Goal: Find specific page/section: Find specific page/section

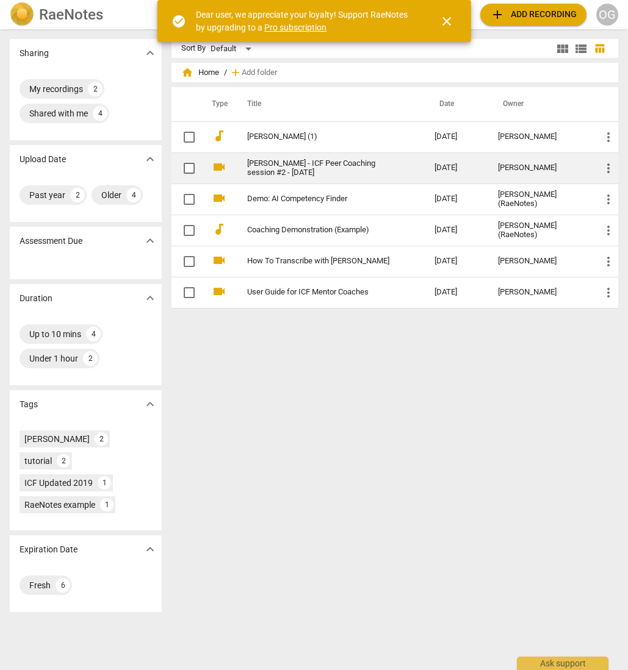
click at [239, 159] on td "[PERSON_NAME] - ICF Peer Coaching session #2 - [DATE]" at bounding box center [327, 167] width 191 height 31
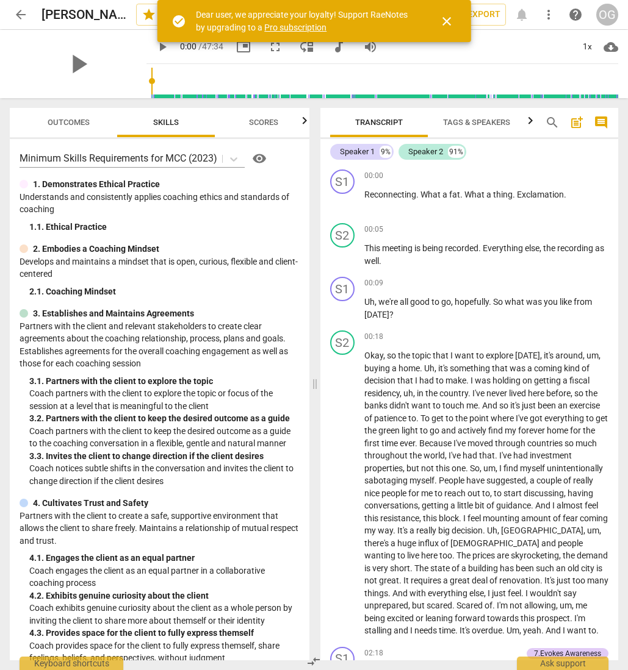
click at [23, 12] on span "arrow_back" at bounding box center [20, 14] width 15 height 15
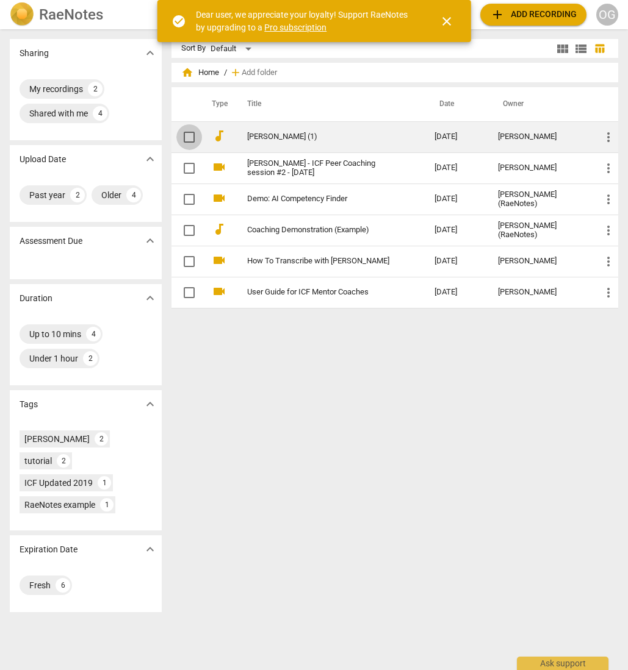
click at [191, 134] on input "checkbox" at bounding box center [189, 137] width 26 height 15
click at [190, 134] on input "checkbox" at bounding box center [189, 137] width 26 height 15
checkbox input "false"
click at [251, 132] on link "[PERSON_NAME] (1)" at bounding box center [318, 136] width 143 height 9
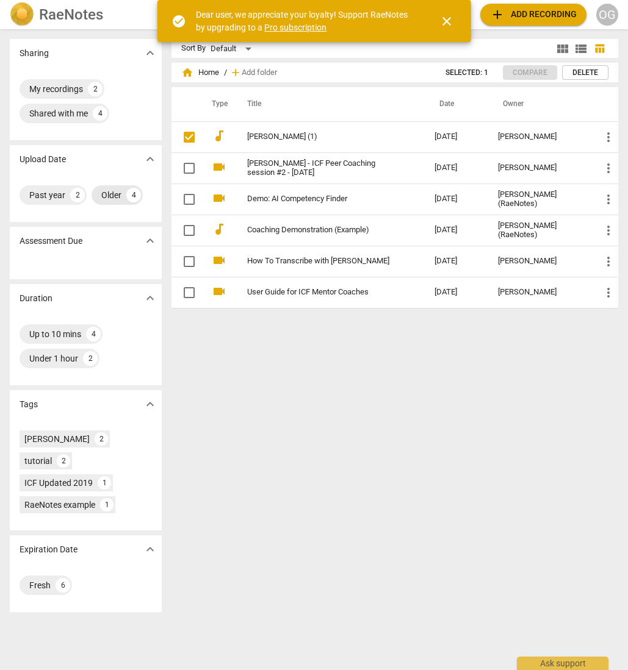
click at [133, 194] on div "4" at bounding box center [133, 195] width 15 height 15
checkbox input "false"
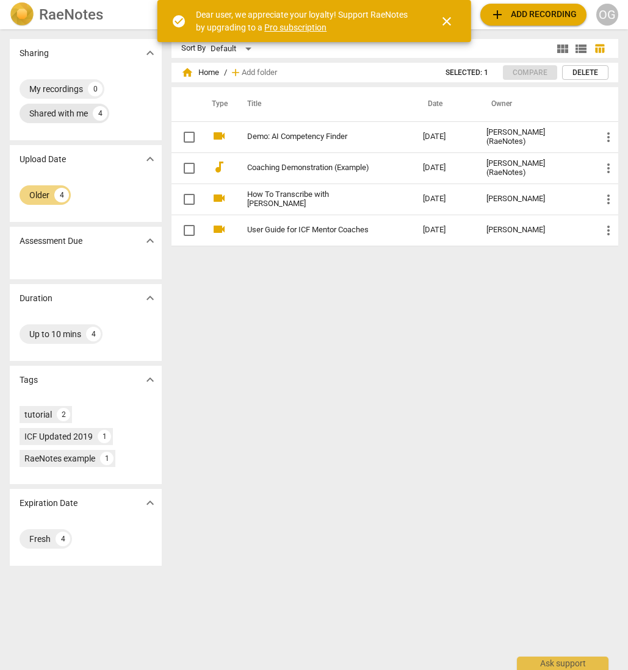
click at [99, 112] on div "4" at bounding box center [100, 113] width 15 height 15
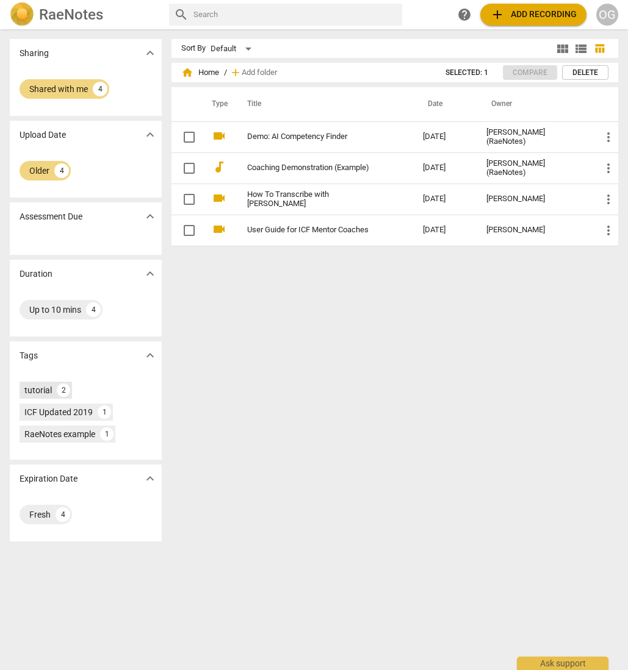
click at [42, 384] on div "tutorial" at bounding box center [37, 390] width 27 height 12
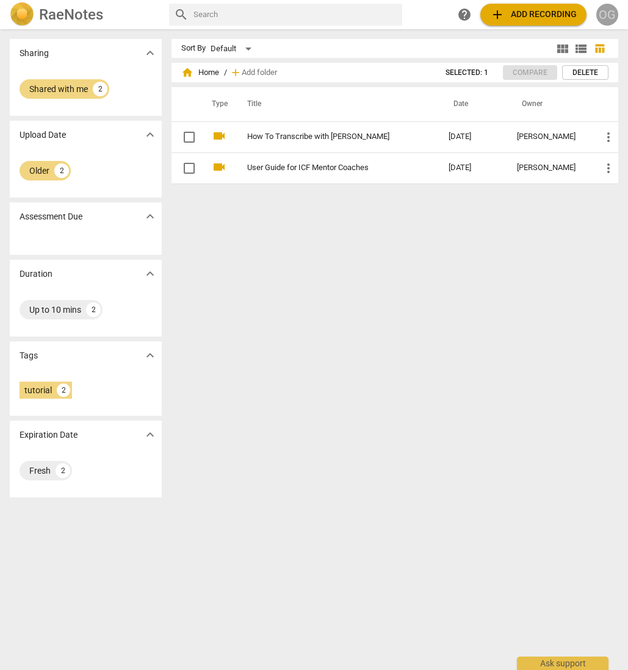
click at [612, 13] on div "OG" at bounding box center [607, 15] width 22 height 22
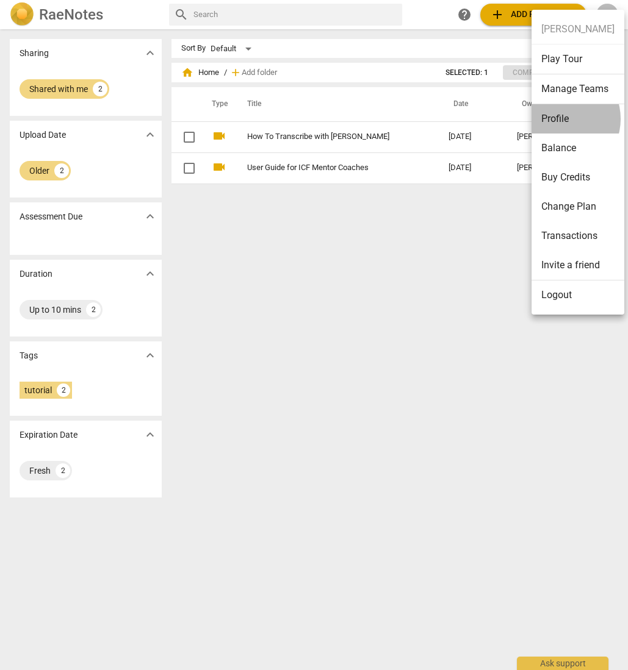
click at [559, 119] on li "Profile" at bounding box center [577, 118] width 93 height 29
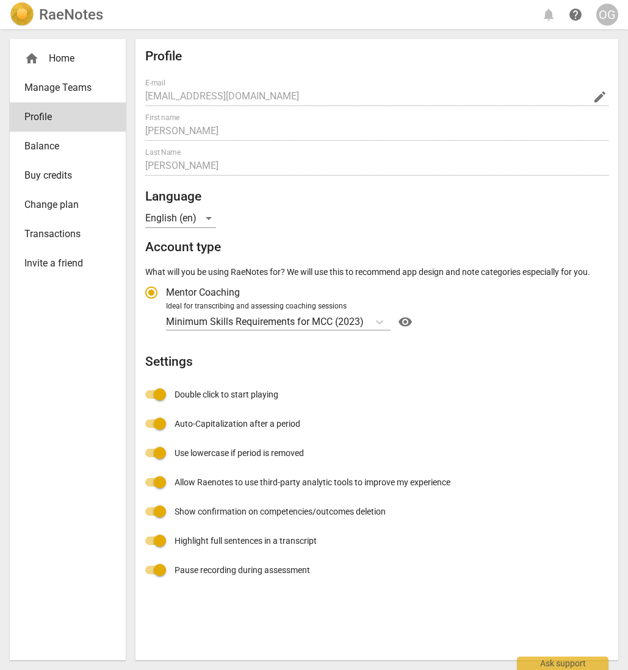
radio input "false"
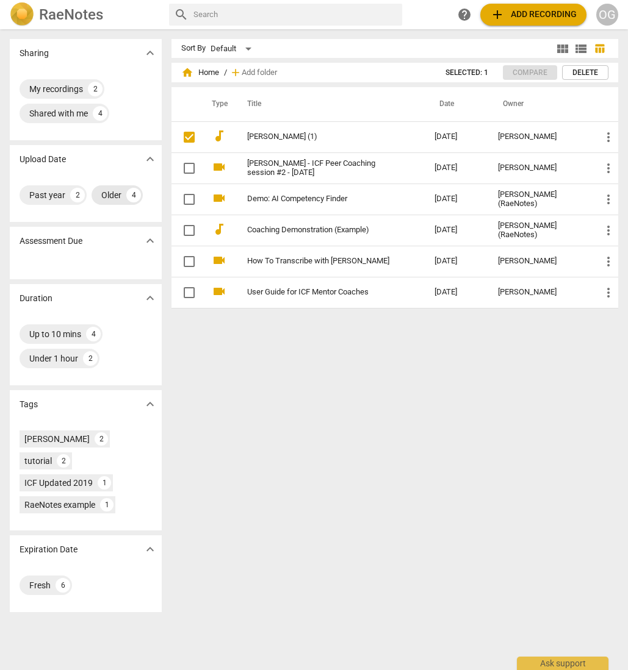
click at [109, 198] on div "Older" at bounding box center [111, 195] width 20 height 12
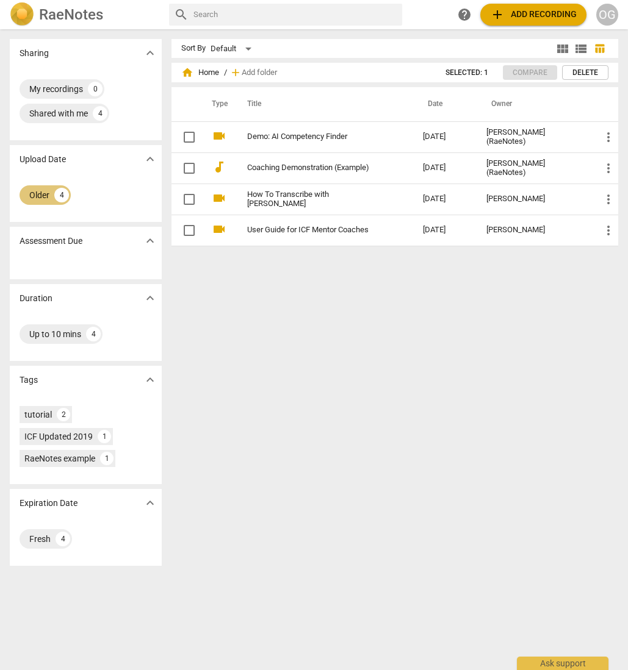
click at [61, 194] on div "4" at bounding box center [61, 195] width 15 height 15
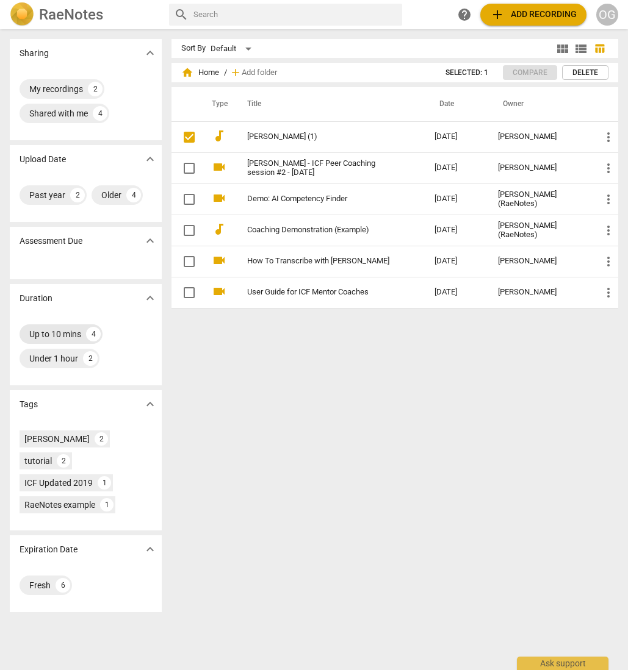
click at [95, 337] on div "4" at bounding box center [93, 334] width 15 height 15
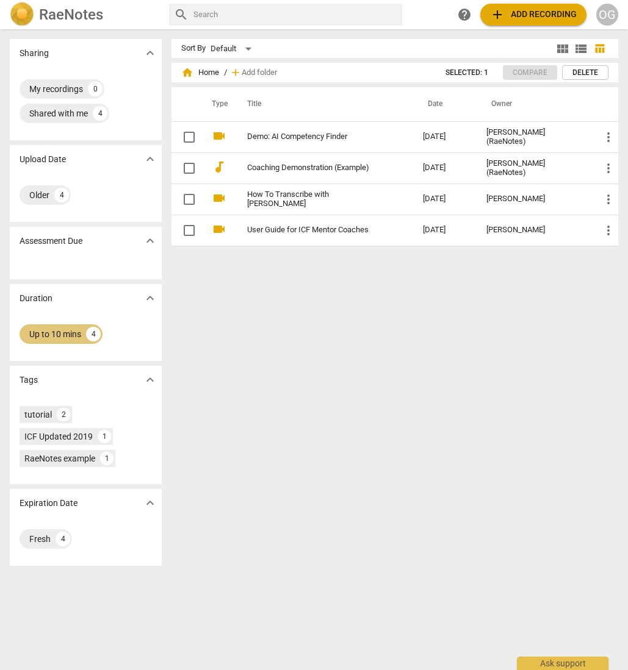
click at [91, 335] on div "4" at bounding box center [93, 334] width 15 height 15
checkbox input "true"
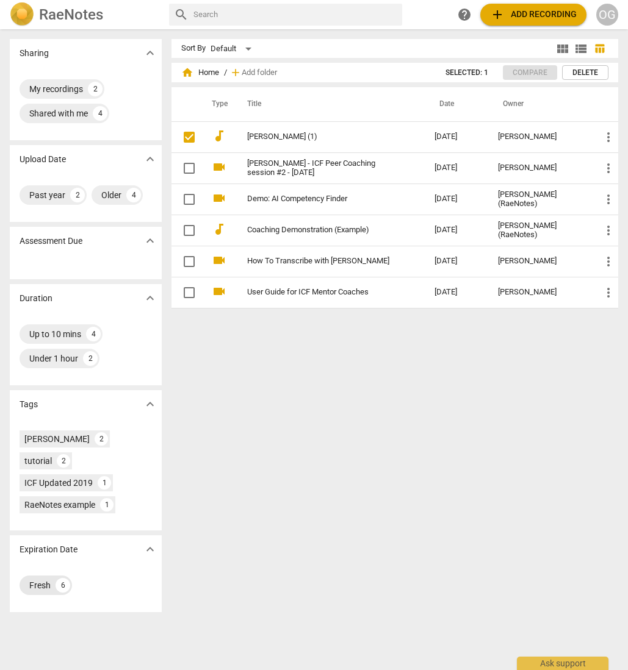
click at [63, 584] on div "6" at bounding box center [62, 585] width 15 height 15
click at [63, 585] on div "6" at bounding box center [62, 585] width 15 height 15
click at [82, 581] on div "Fresh 6" at bounding box center [86, 585] width 132 height 24
